Goal: Find specific page/section: Find specific page/section

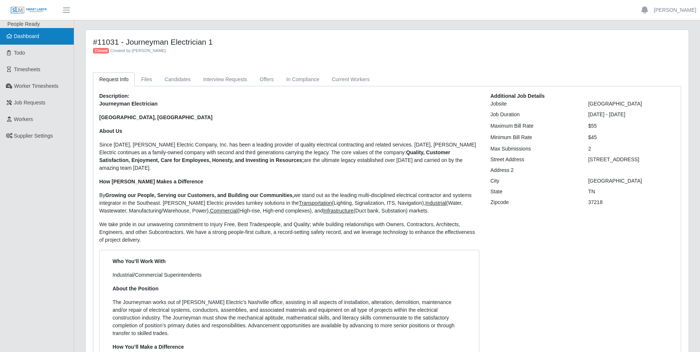
click at [28, 39] on span "Dashboard" at bounding box center [26, 36] width 25 height 6
